Goal: Transaction & Acquisition: Obtain resource

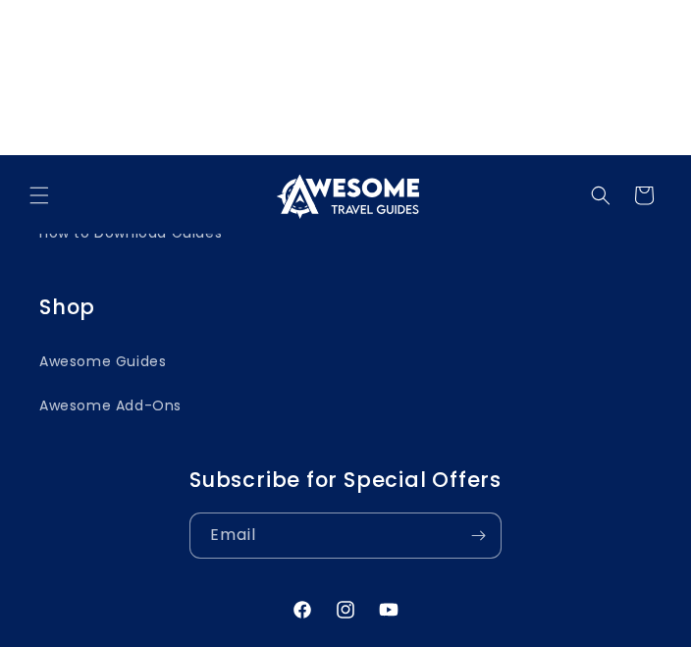
scroll to position [2769, 0]
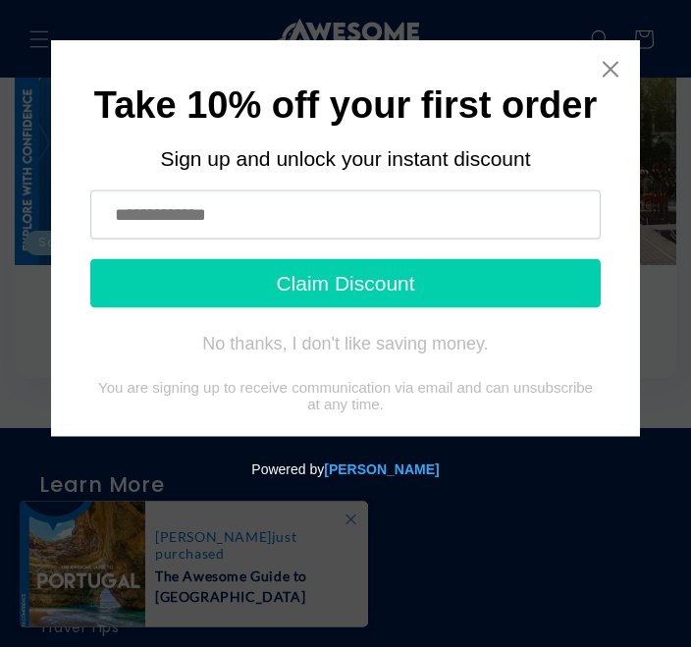
click at [604, 71] on icon "Close widget" at bounding box center [611, 70] width 20 height 20
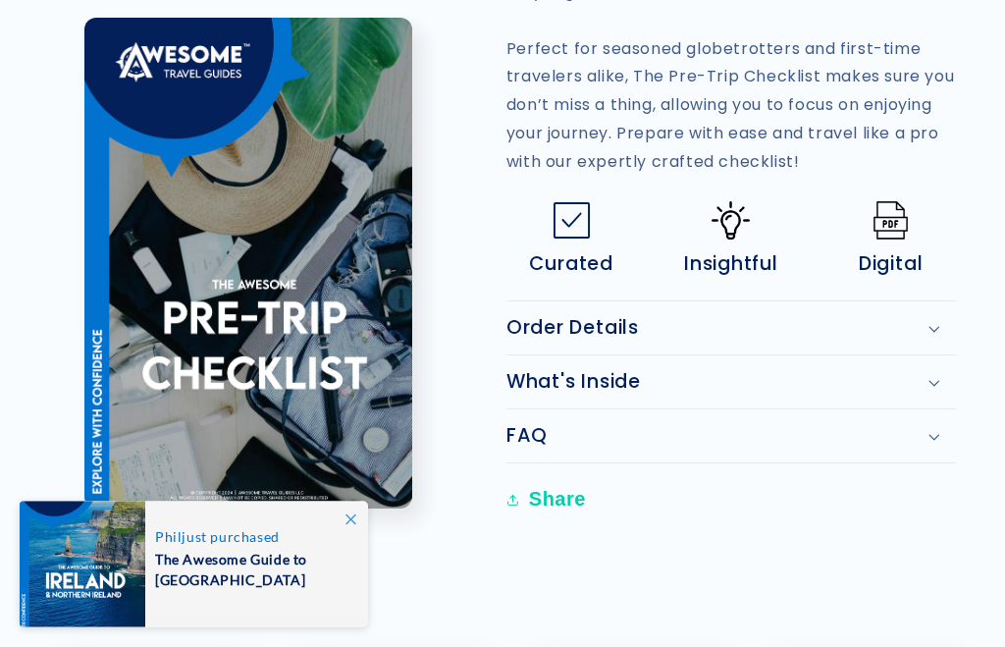
scroll to position [788, 0]
click at [84, 510] on button "Open media 1 in modal" at bounding box center [84, 510] width 0 height 0
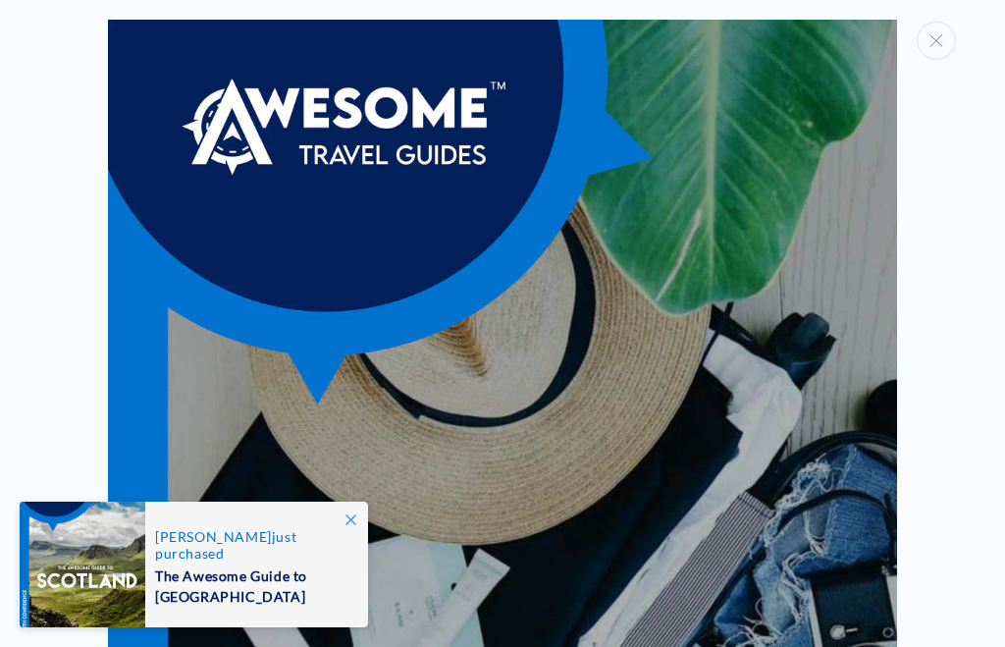
scroll to position [0, 0]
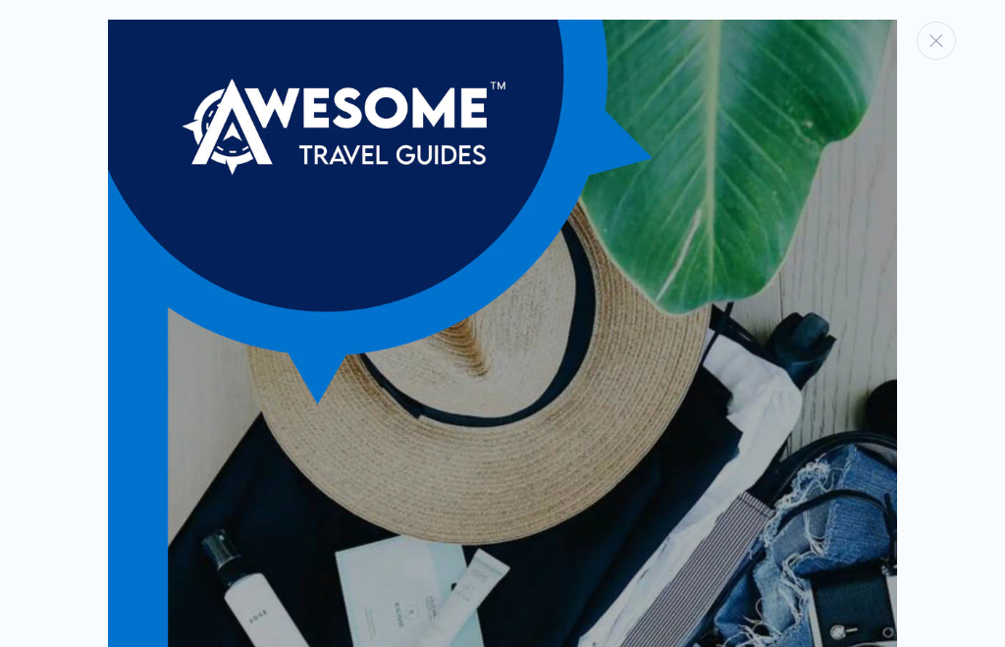
click at [690, 5] on div "Media gallery" at bounding box center [502, 323] width 1005 height 647
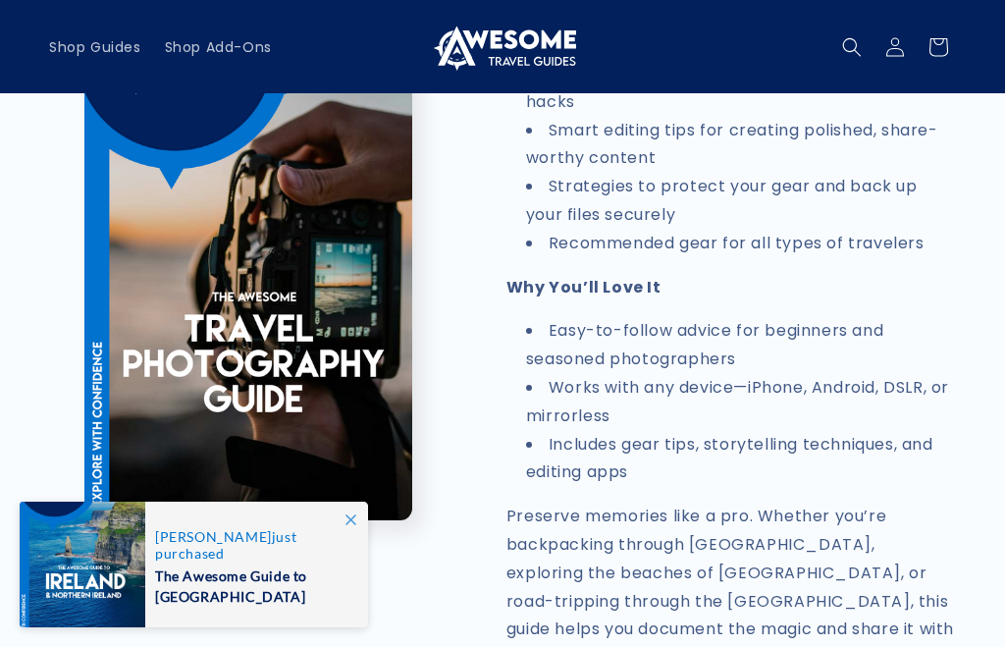
scroll to position [941, 0]
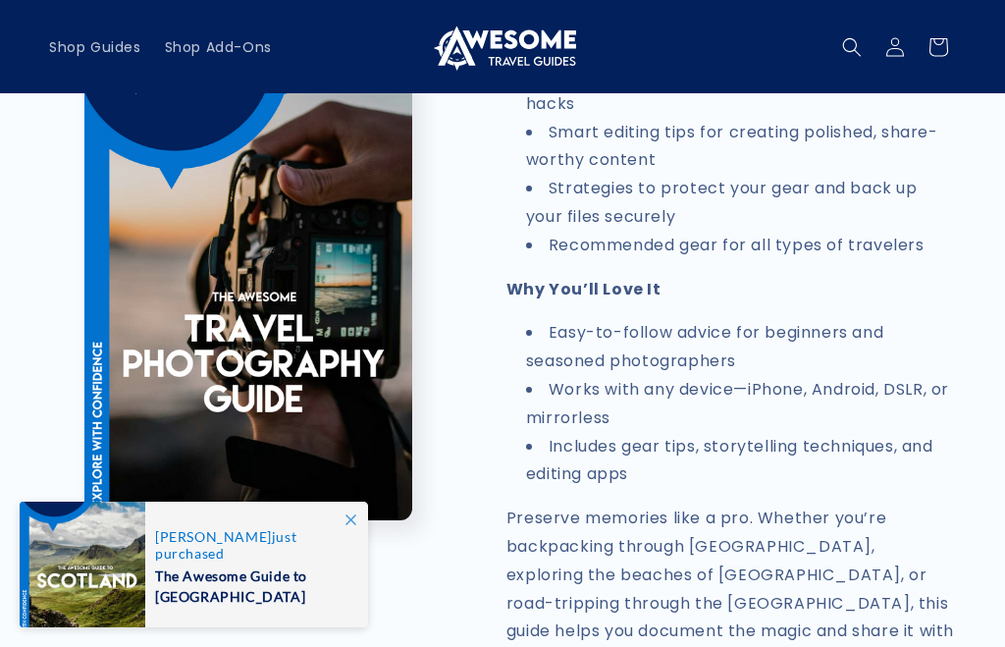
click at [878, 175] on li "Strategies to protect your gear and back up your files securely" at bounding box center [741, 203] width 430 height 57
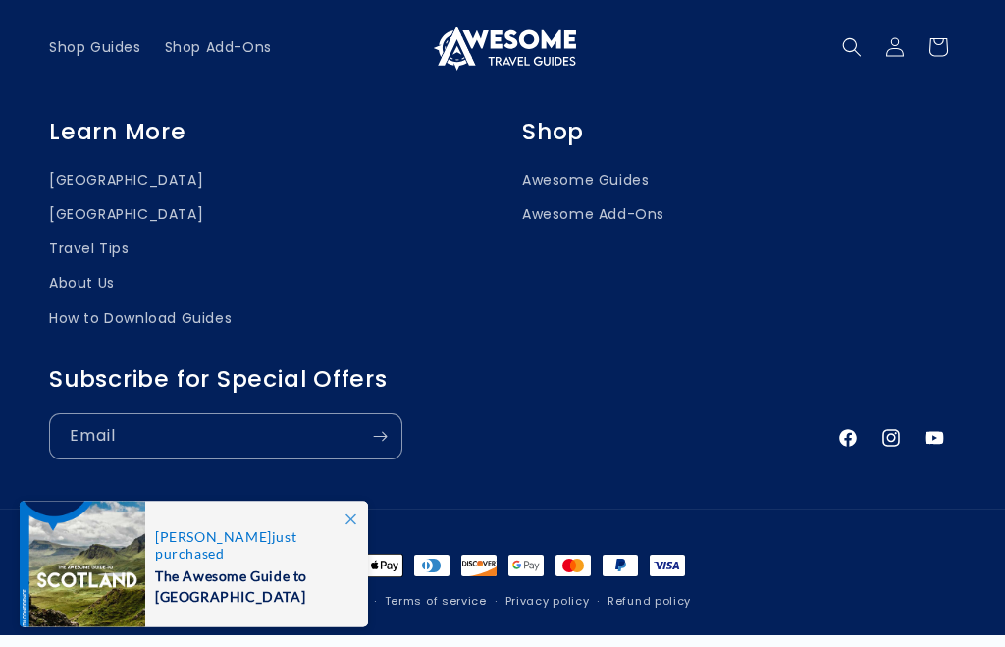
scroll to position [2577, 0]
click at [339, 537] on span at bounding box center [350, 519] width 35 height 35
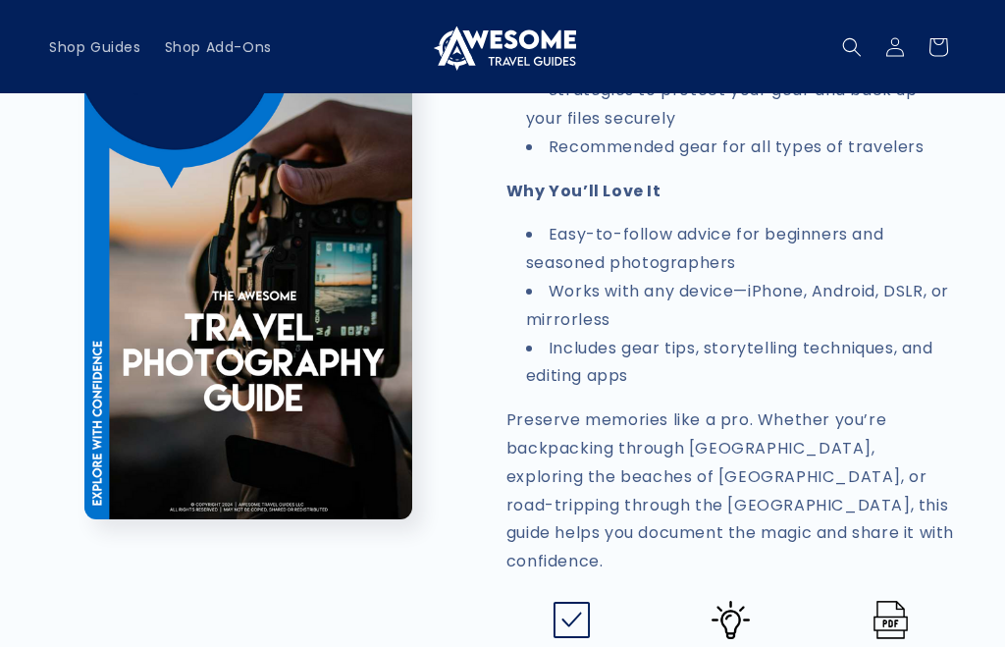
scroll to position [1034, 0]
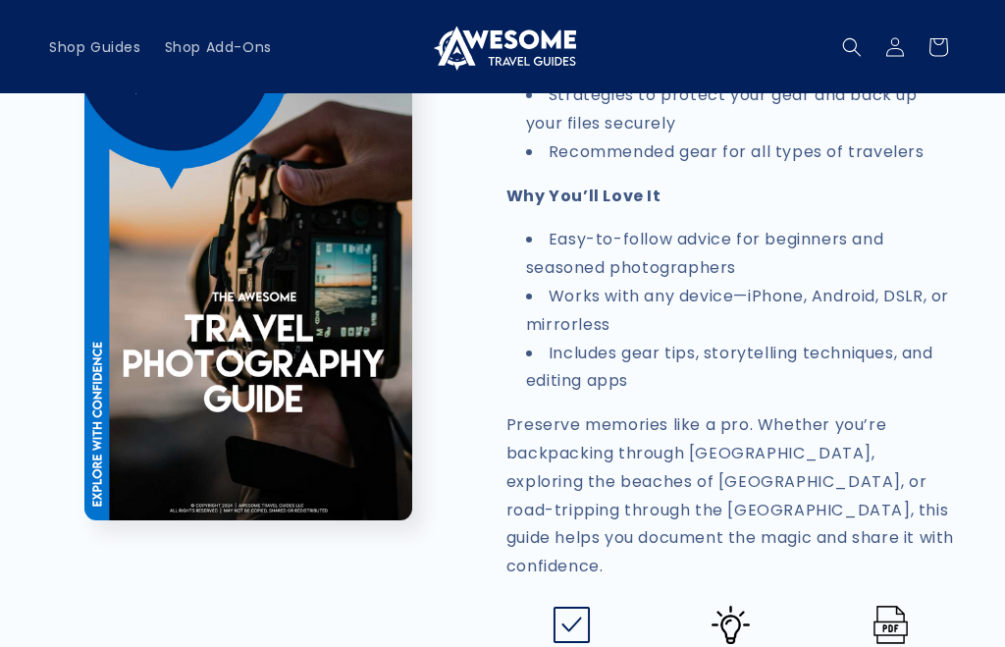
click at [41, 235] on div "Skip to product information Open media 1 in modal 1 / of 1 DIGITAL TRAVEL GUIDE…" at bounding box center [502, 14] width 1005 height 1823
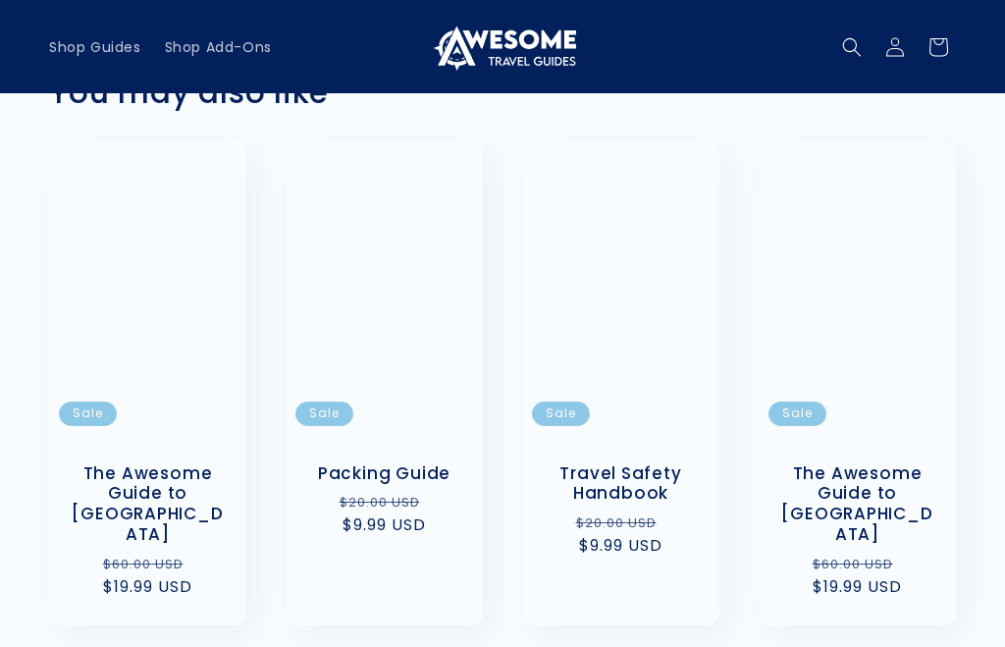
scroll to position [1930, 0]
